Goal: Register for event/course

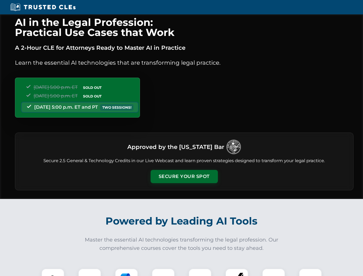
click at [184, 177] on button "Secure Your Spot" at bounding box center [184, 176] width 67 height 13
click at [53, 272] on img at bounding box center [53, 280] width 17 height 17
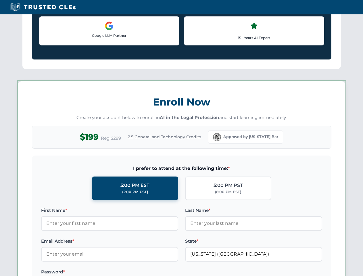
click at [126, 272] on label "Password *" at bounding box center [109, 272] width 137 height 7
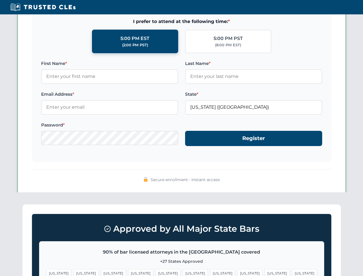
click at [265, 272] on span "[US_STATE]" at bounding box center [277, 273] width 25 height 8
